Goal: Transaction & Acquisition: Download file/media

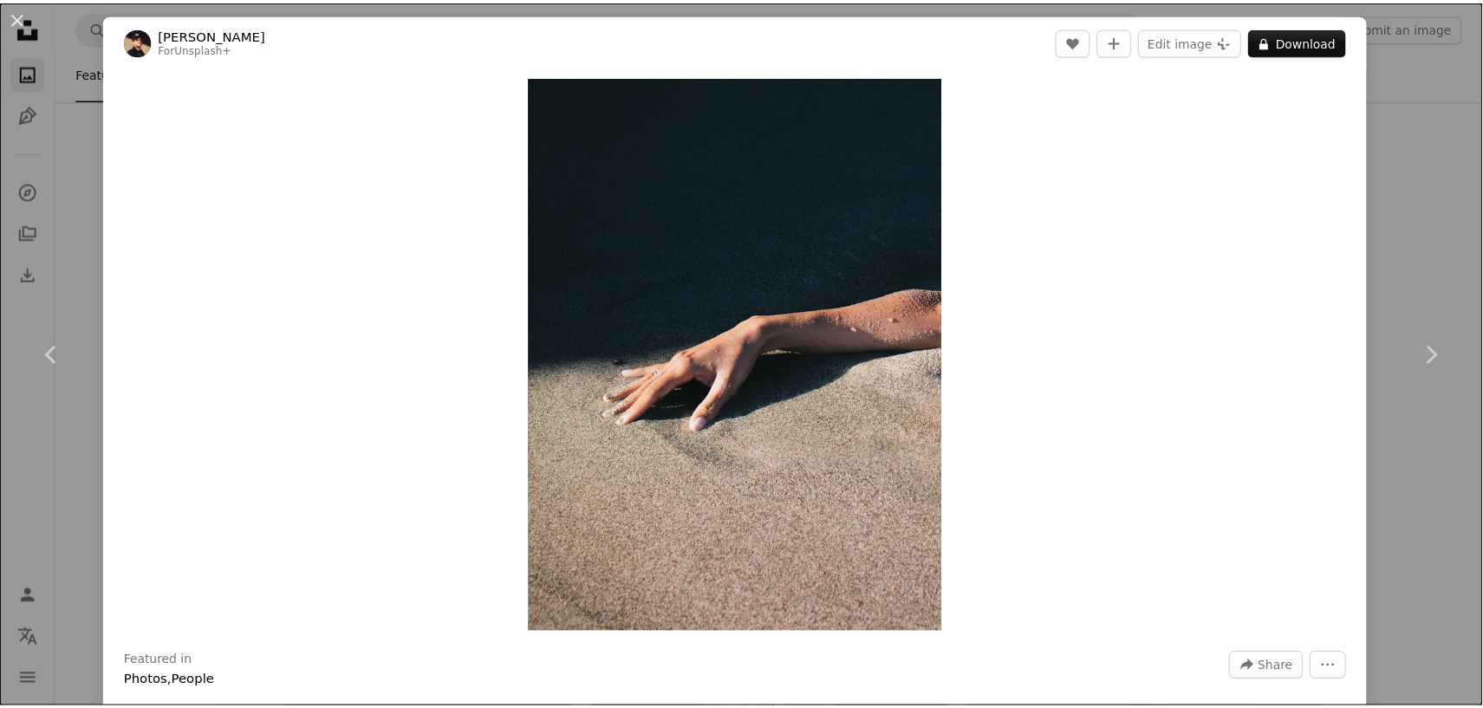
scroll to position [8282, 0]
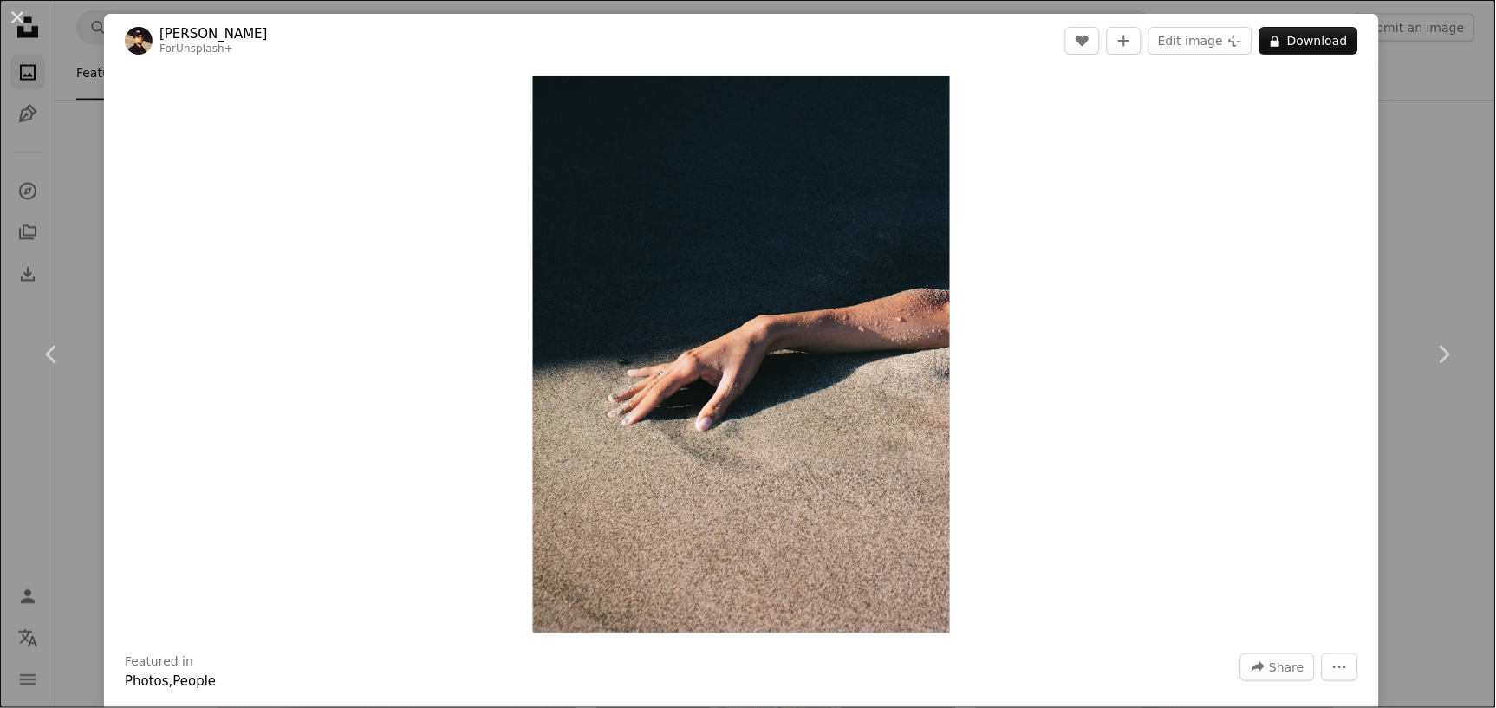
click at [1417, 40] on div "An X shape Chevron left Chevron right [PERSON_NAME] For Unsplash+ A heart A plu…" at bounding box center [748, 354] width 1496 height 708
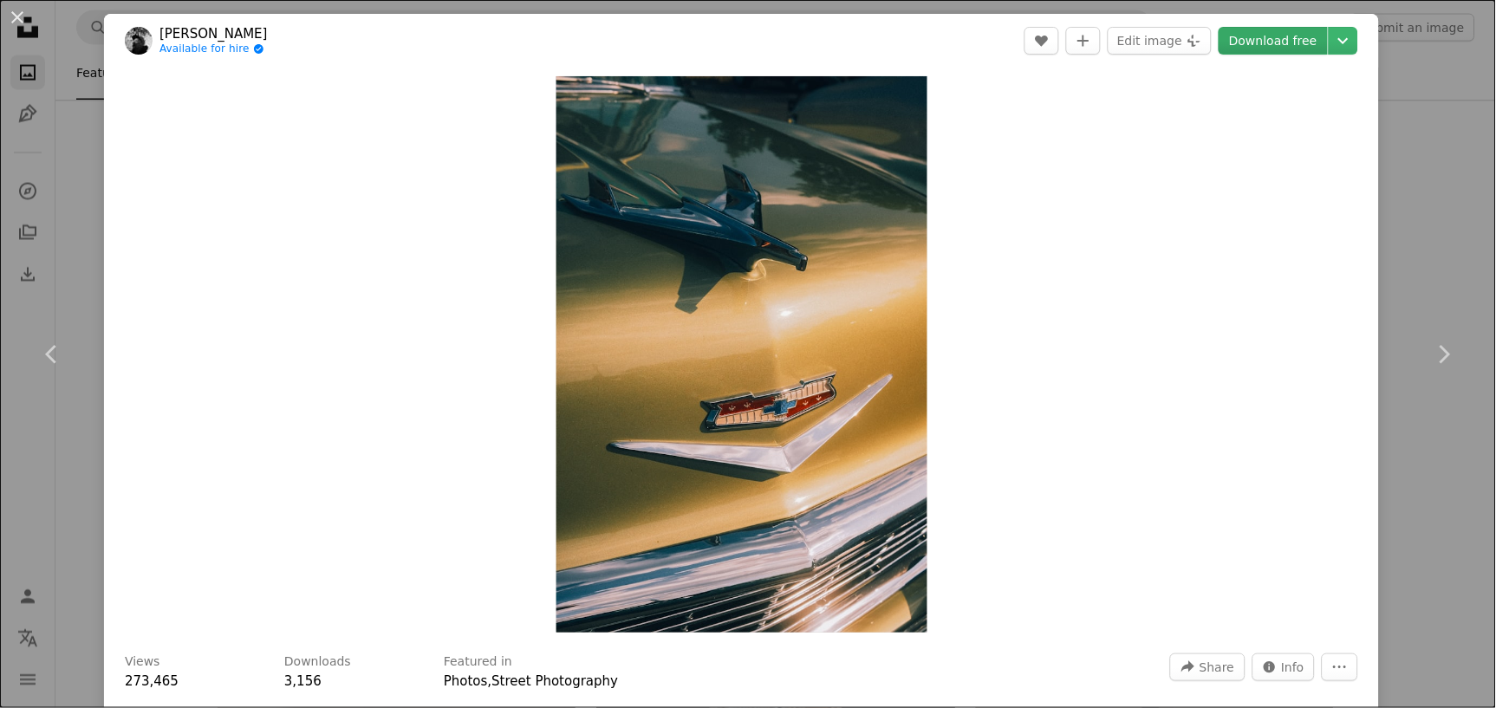
click at [1283, 40] on link "Download free" at bounding box center [1273, 41] width 109 height 28
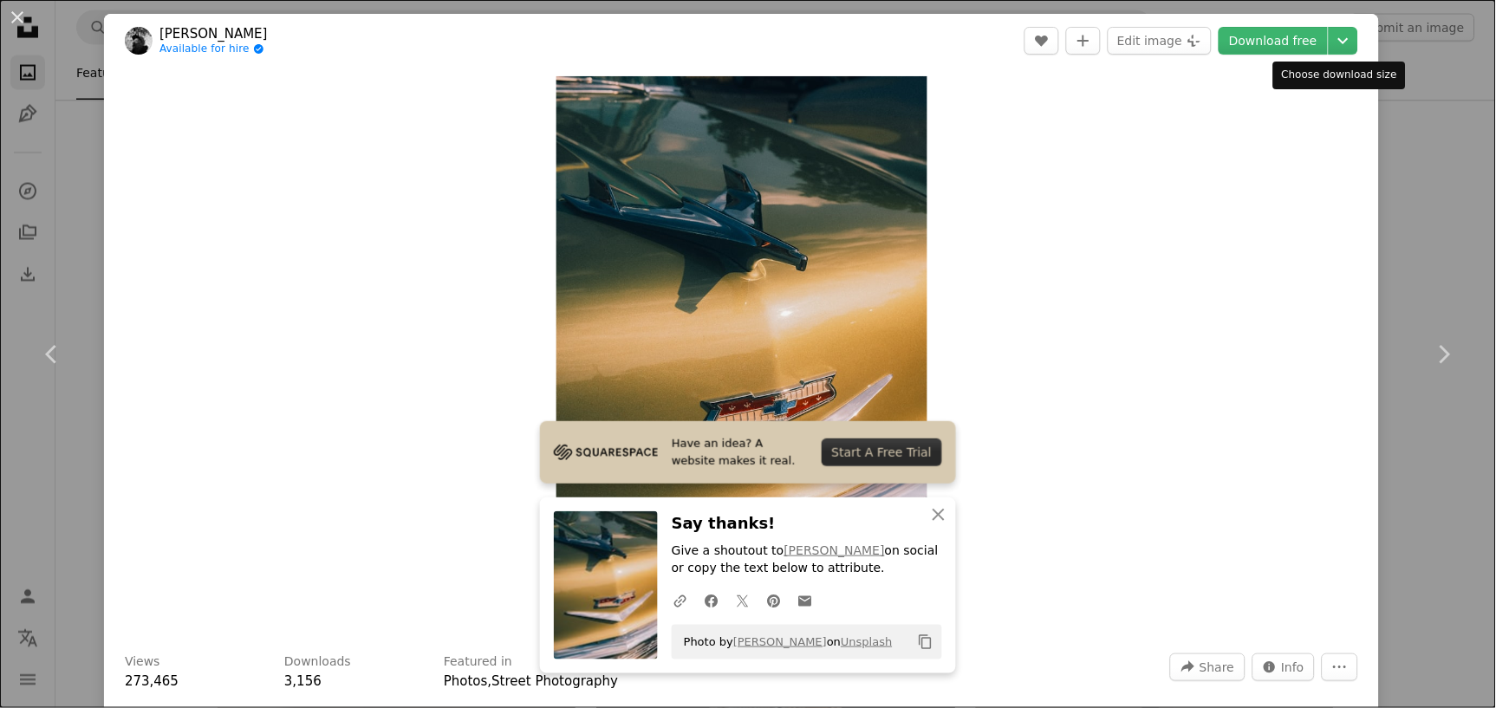
click at [1388, 69] on div "Choose download size" at bounding box center [1339, 76] width 133 height 28
click at [1428, 173] on div "An X shape Chevron left Chevron right Have an idea? A website makes it real. St…" at bounding box center [748, 354] width 1496 height 708
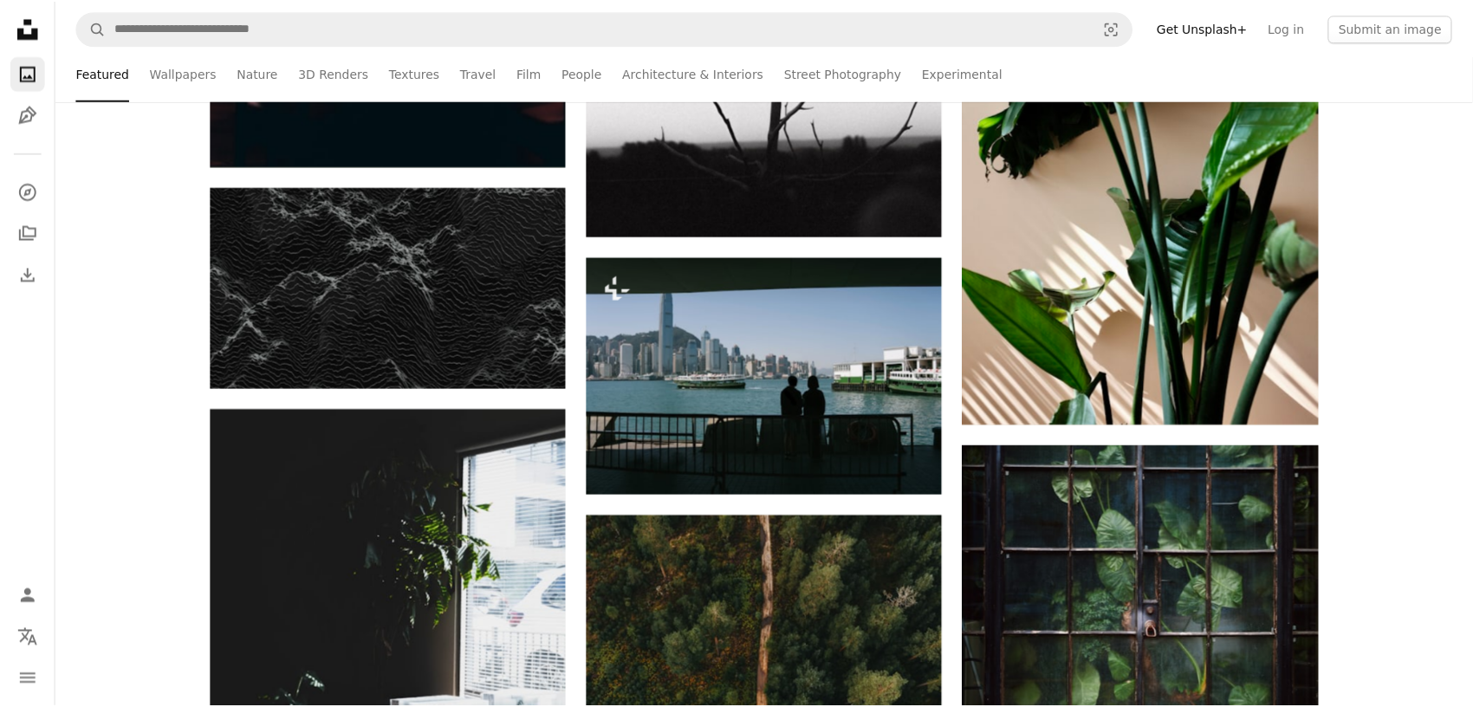
scroll to position [7315, 0]
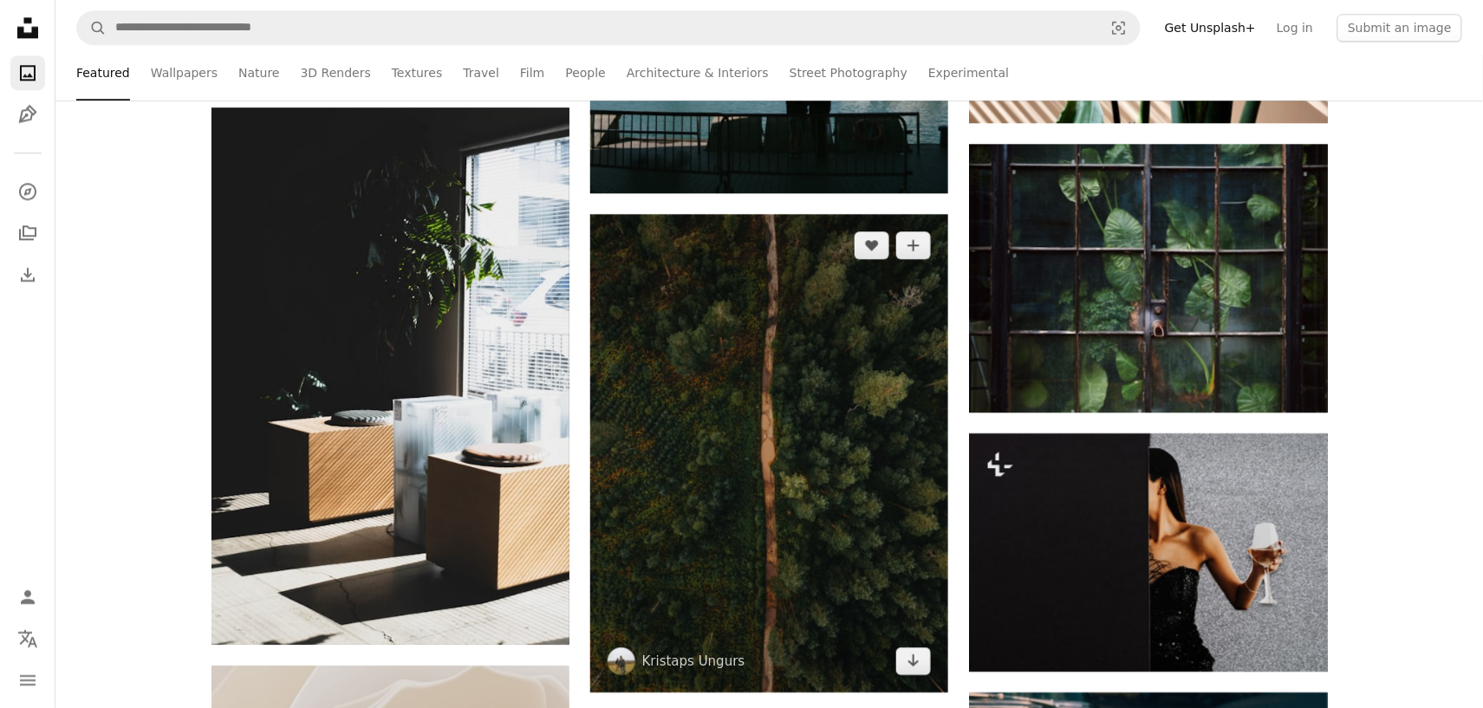
click at [905, 406] on img at bounding box center [769, 453] width 358 height 478
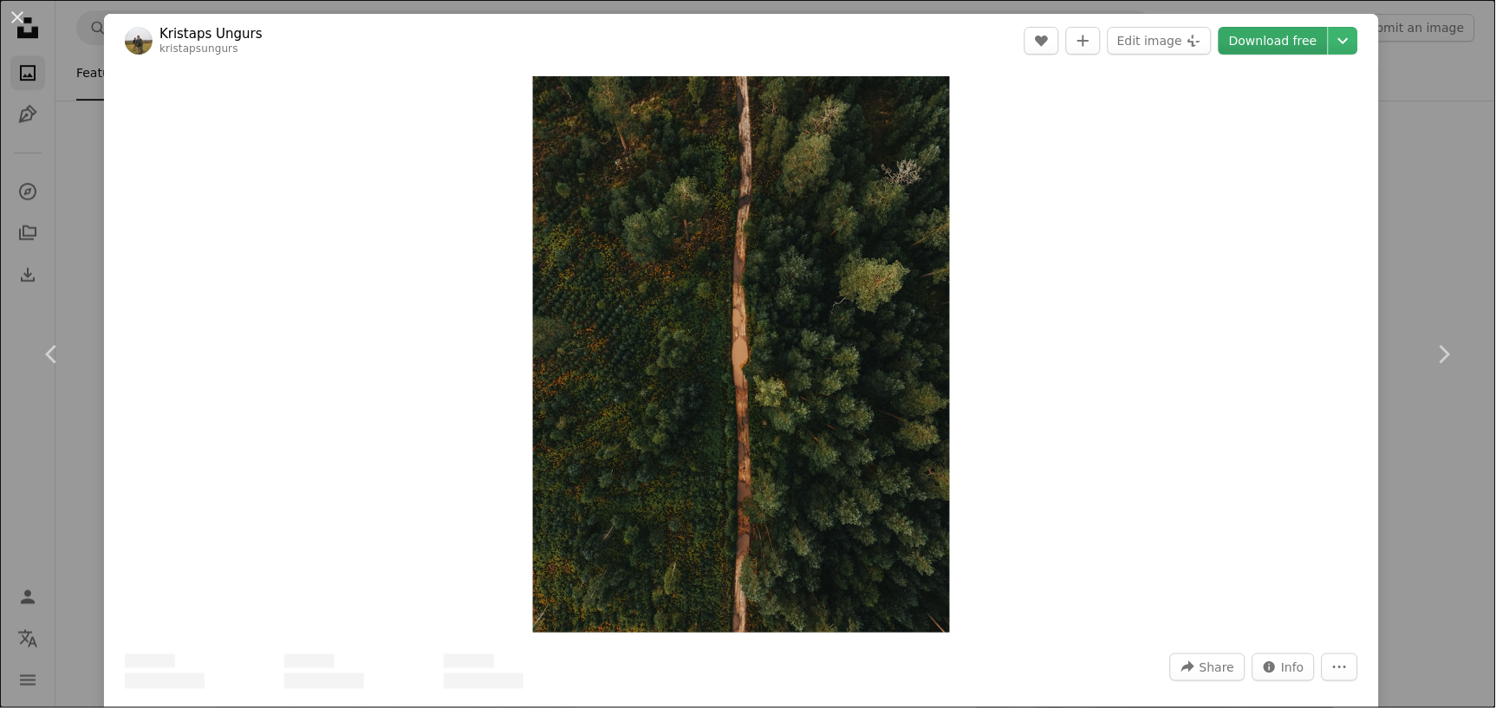
click at [1287, 42] on link "Download free" at bounding box center [1273, 41] width 109 height 28
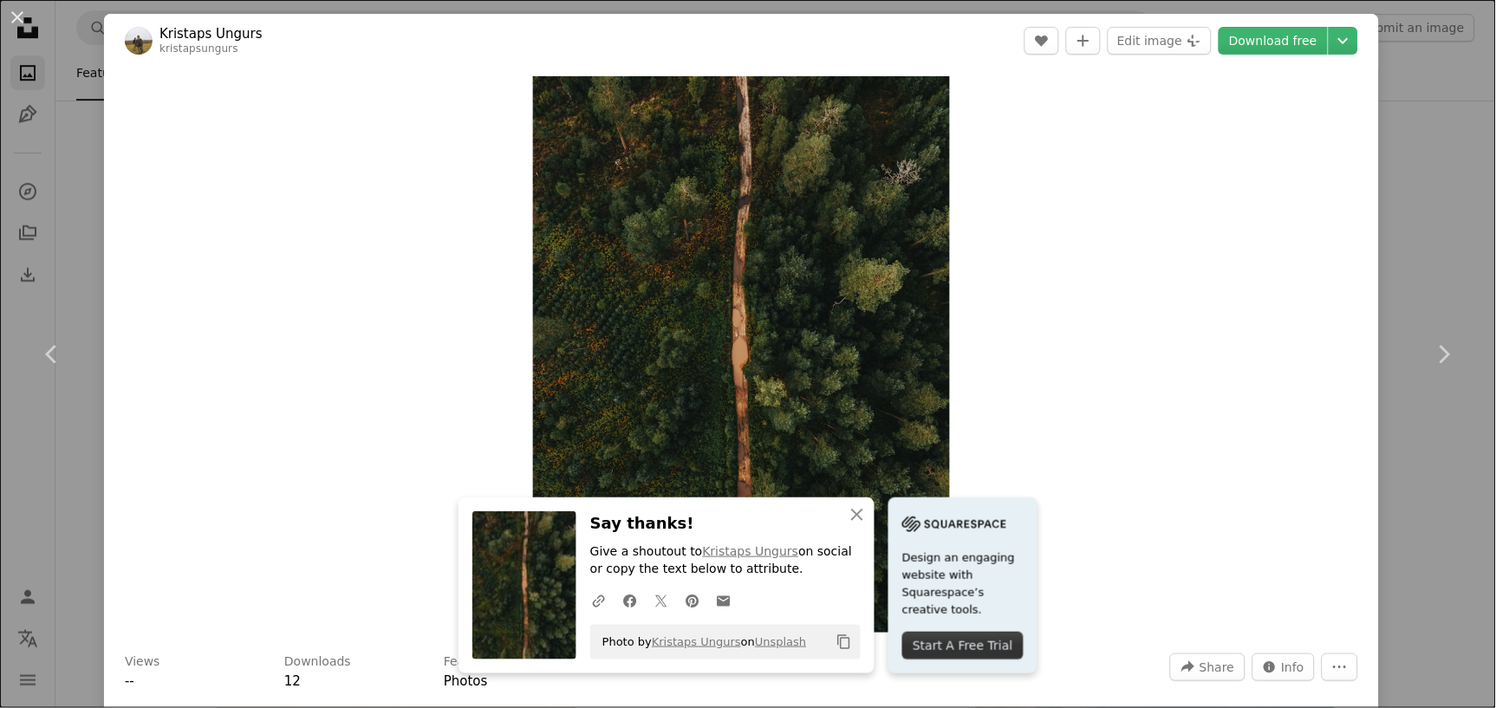
click at [1237, 319] on div "Zoom in" at bounding box center [741, 355] width 1275 height 574
click at [1399, 44] on div "An X shape Chevron left Chevron right An X shape Close Say thanks! Give a shout…" at bounding box center [748, 354] width 1496 height 708
